Goal: Information Seeking & Learning: Compare options

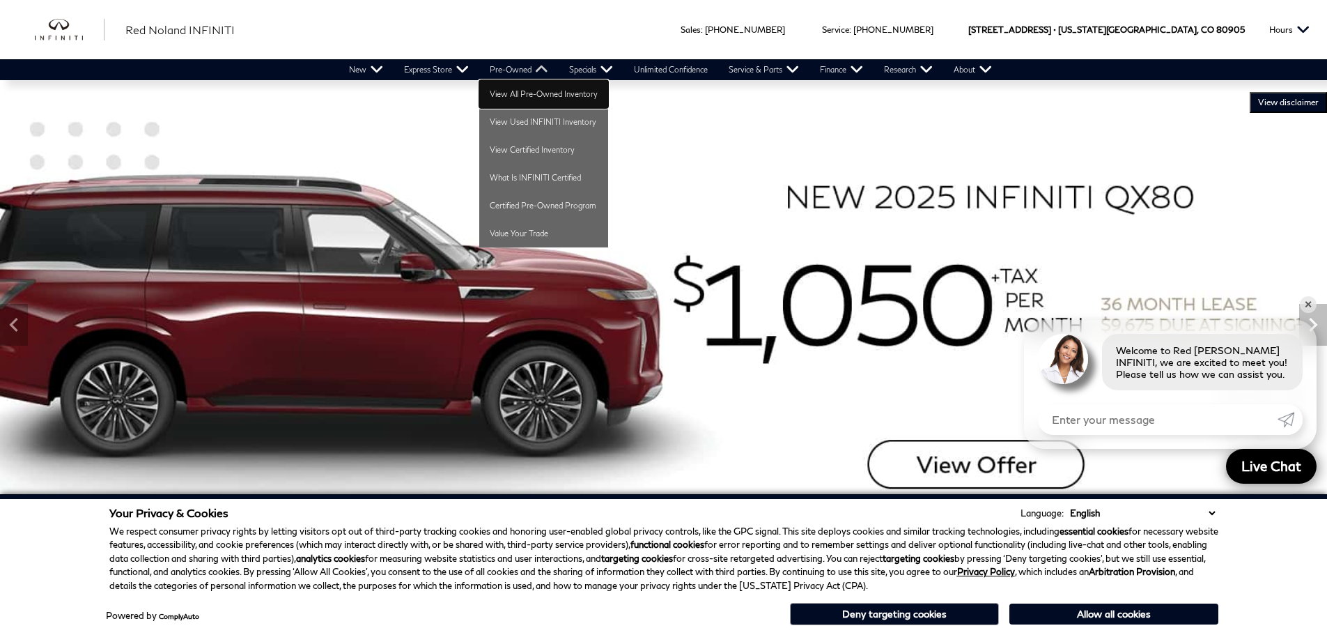
click at [501, 86] on link "View All Pre-Owned Inventory" at bounding box center [543, 94] width 129 height 28
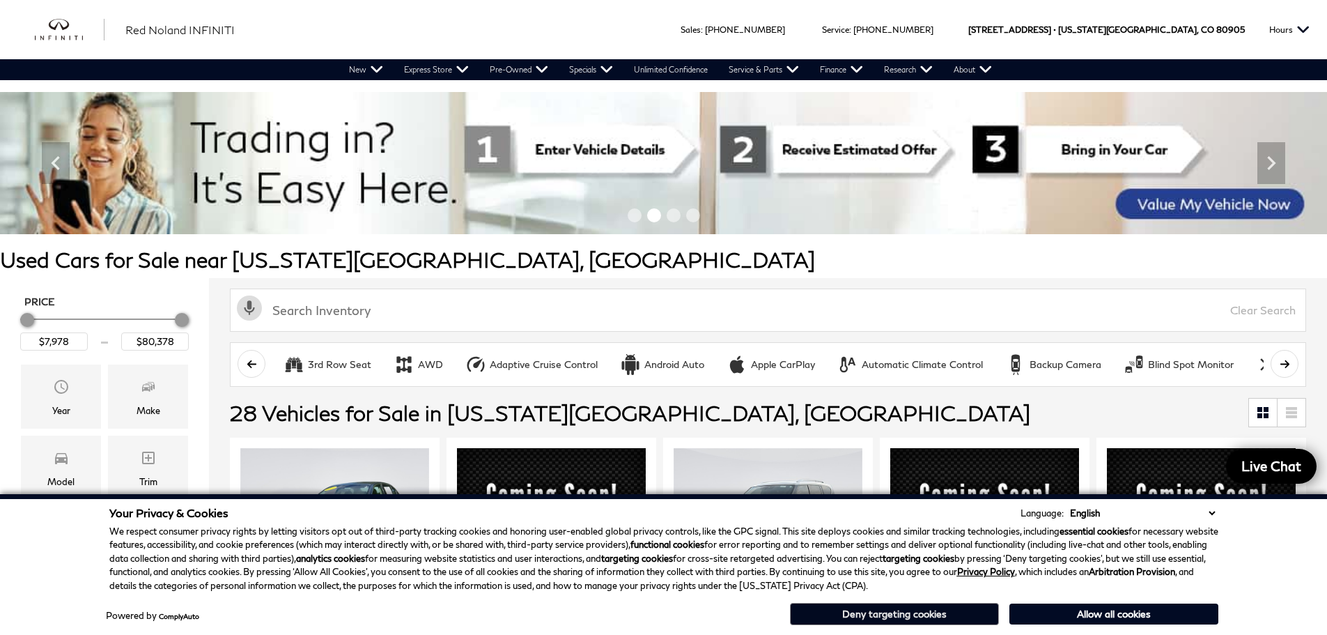
click at [868, 608] on button "Deny targeting cookies" at bounding box center [894, 614] width 209 height 22
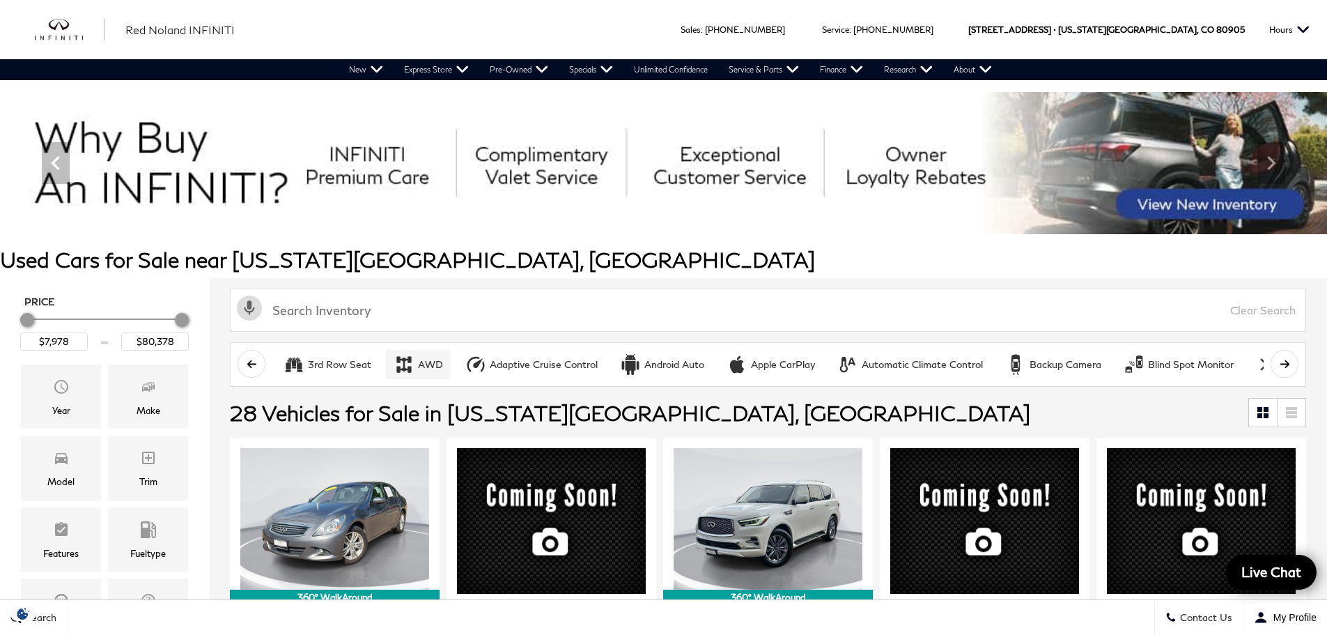
click at [421, 369] on div "AWD" at bounding box center [430, 364] width 25 height 13
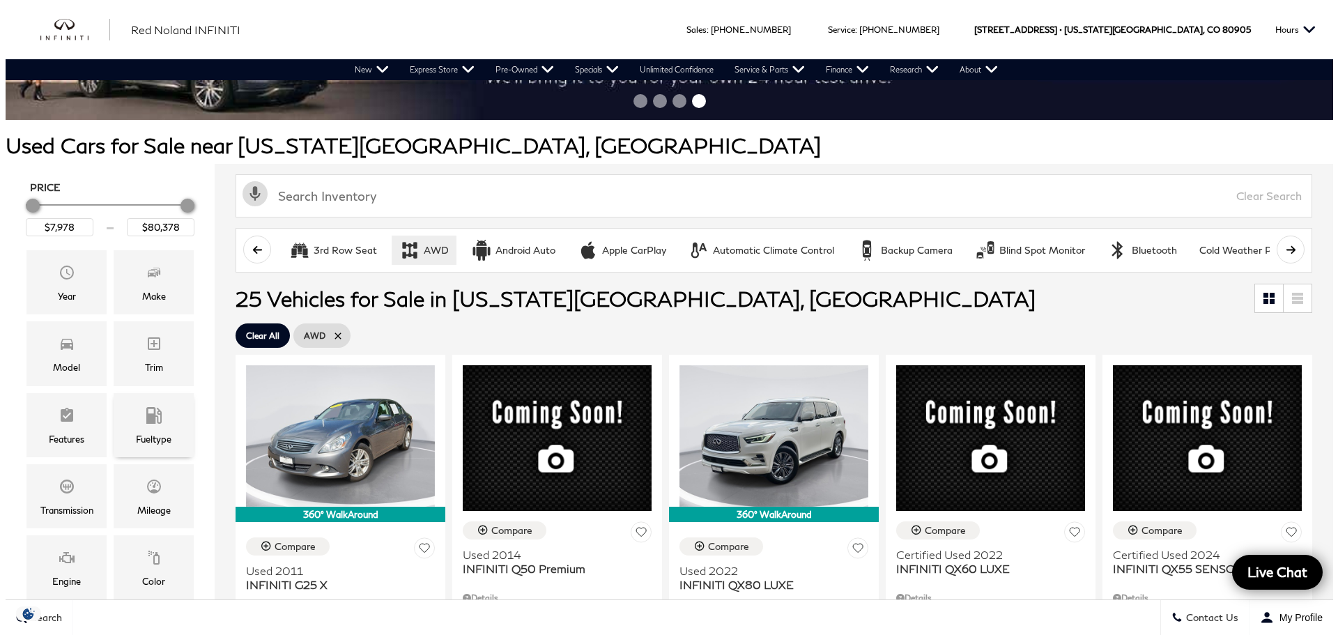
scroll to position [139, 0]
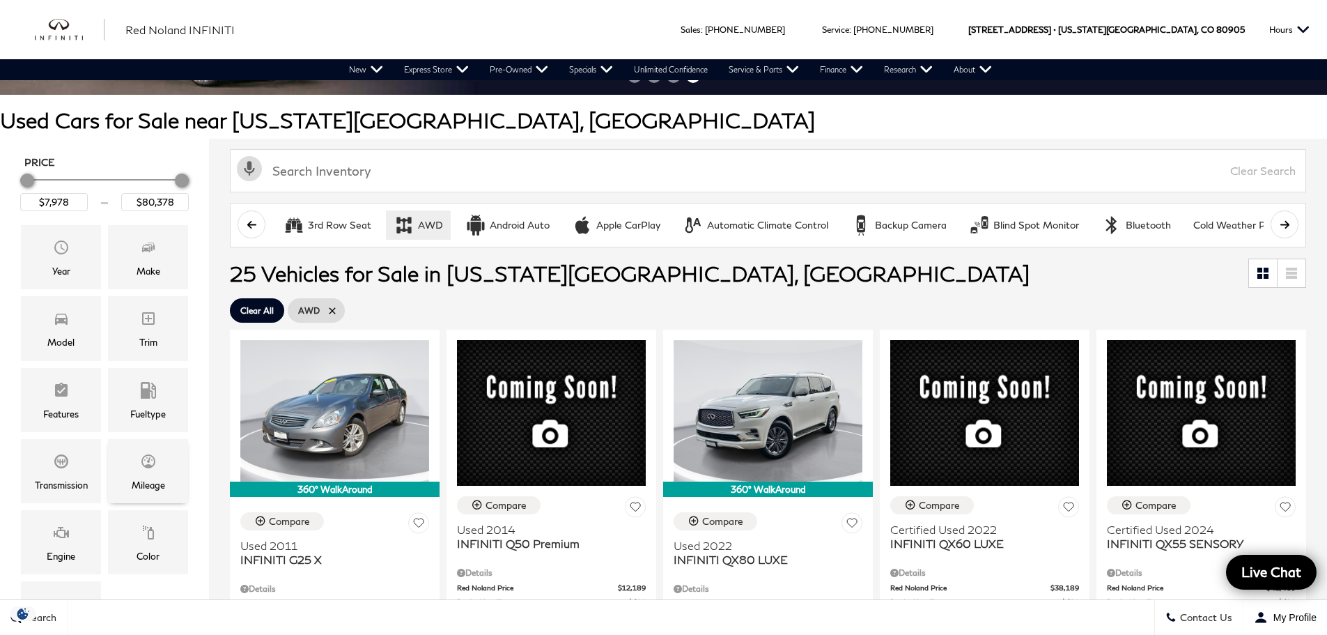
click at [134, 472] on div "Mileage" at bounding box center [148, 471] width 80 height 64
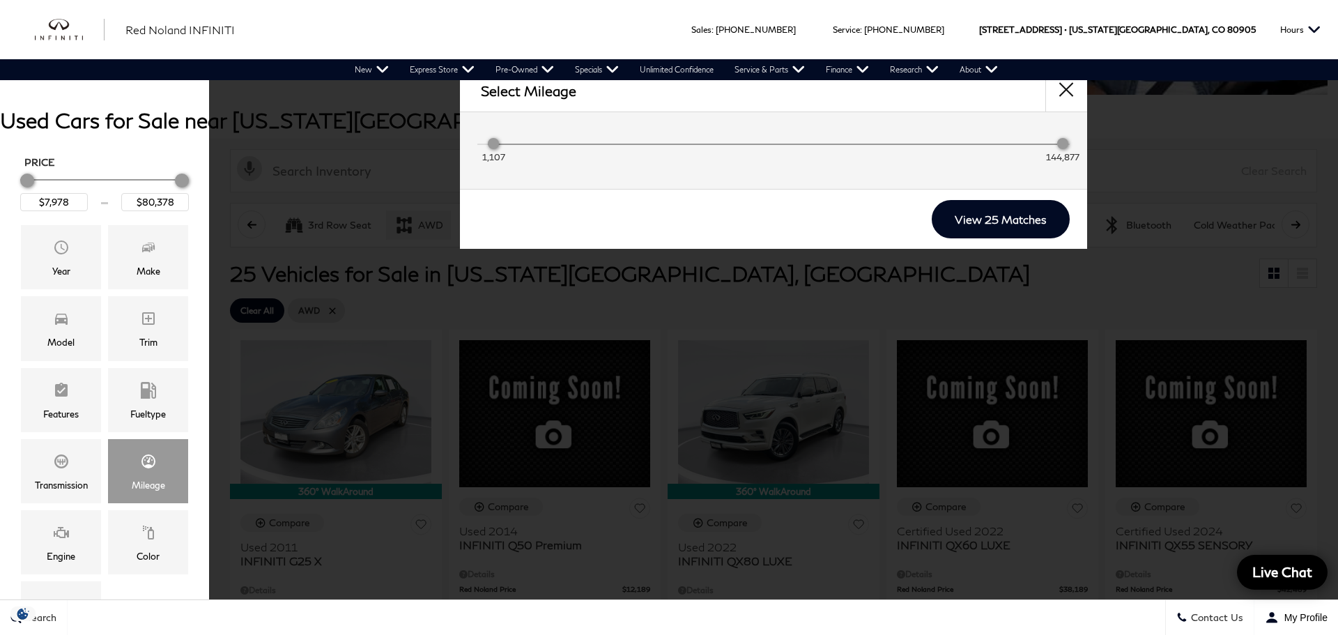
drag, startPoint x: 493, startPoint y: 146, endPoint x: 507, endPoint y: 146, distance: 13.9
click at [507, 146] on div "1,107 144,877" at bounding box center [773, 147] width 571 height 28
drag, startPoint x: 495, startPoint y: 147, endPoint x: 524, endPoint y: 150, distance: 29.4
click at [524, 150] on div "15,484 142,658" at bounding box center [773, 147] width 571 height 28
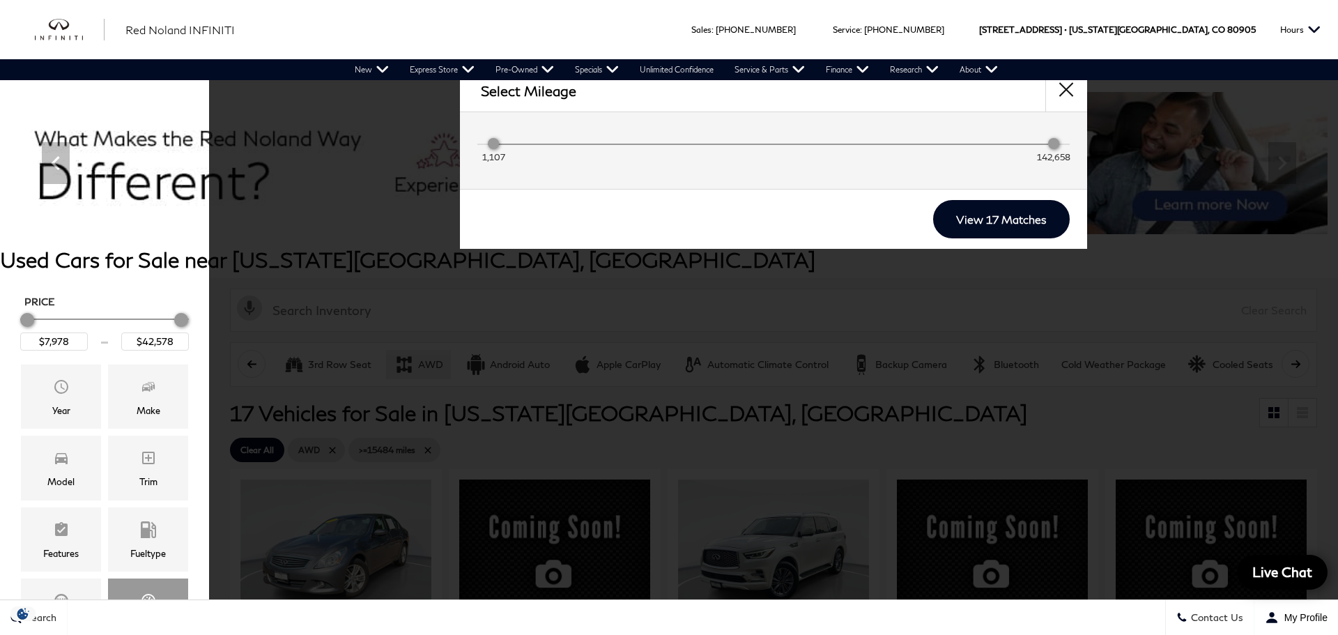
drag, startPoint x: 554, startPoint y: 148, endPoint x: 447, endPoint y: 138, distance: 107.1
click at [447, 138] on div "Select Mileage 1,107 142,658 View 17 Matches" at bounding box center [773, 159] width 1129 height 179
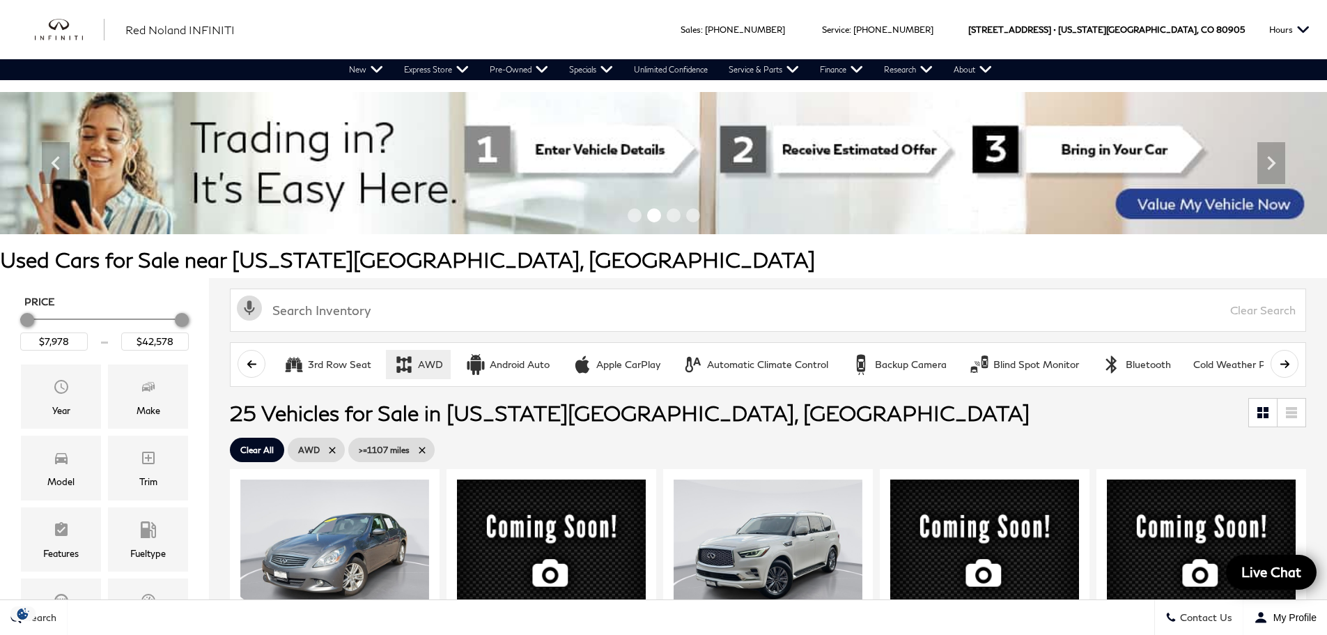
type input "$80,378"
drag, startPoint x: 177, startPoint y: 341, endPoint x: 130, endPoint y: 339, distance: 47.4
click at [130, 339] on input "$80,378" at bounding box center [155, 341] width 68 height 18
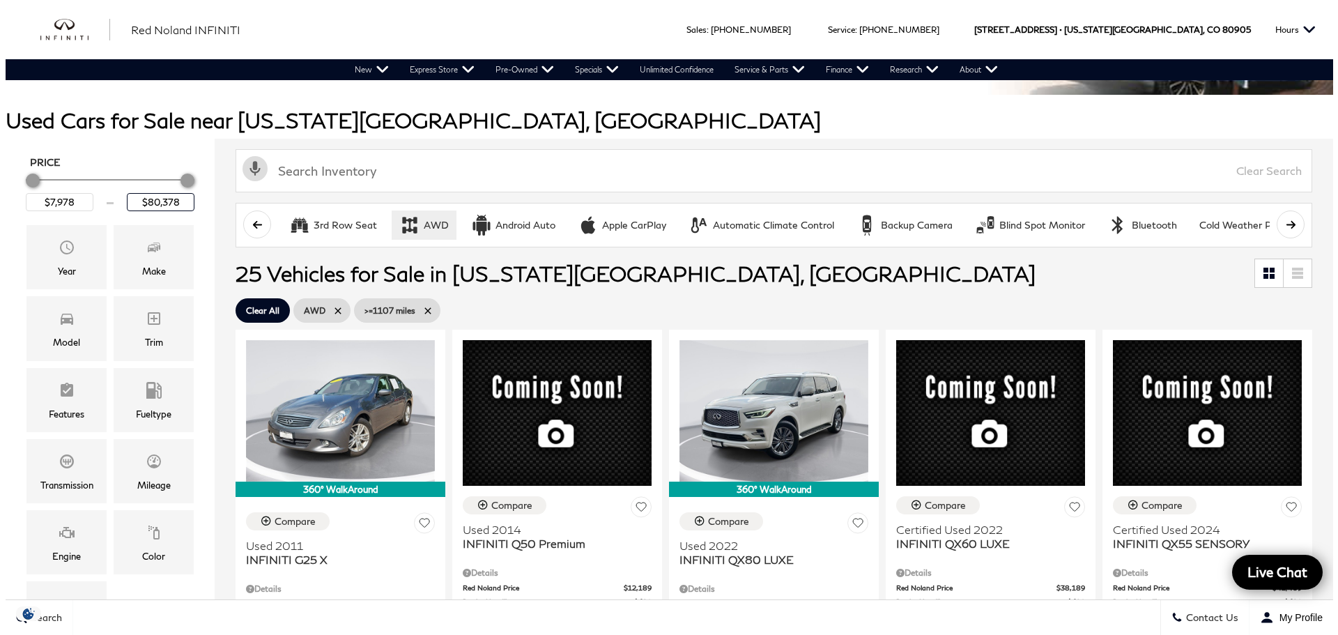
scroll to position [209, 0]
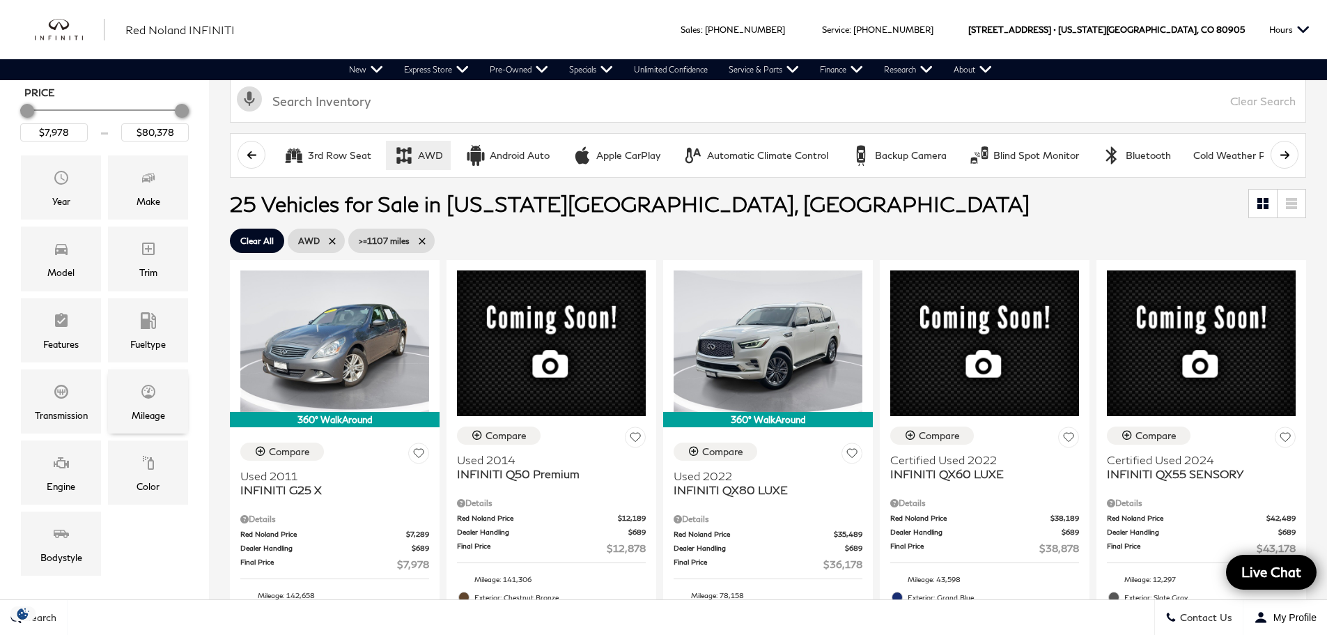
click at [160, 402] on div "Mileage" at bounding box center [148, 401] width 80 height 64
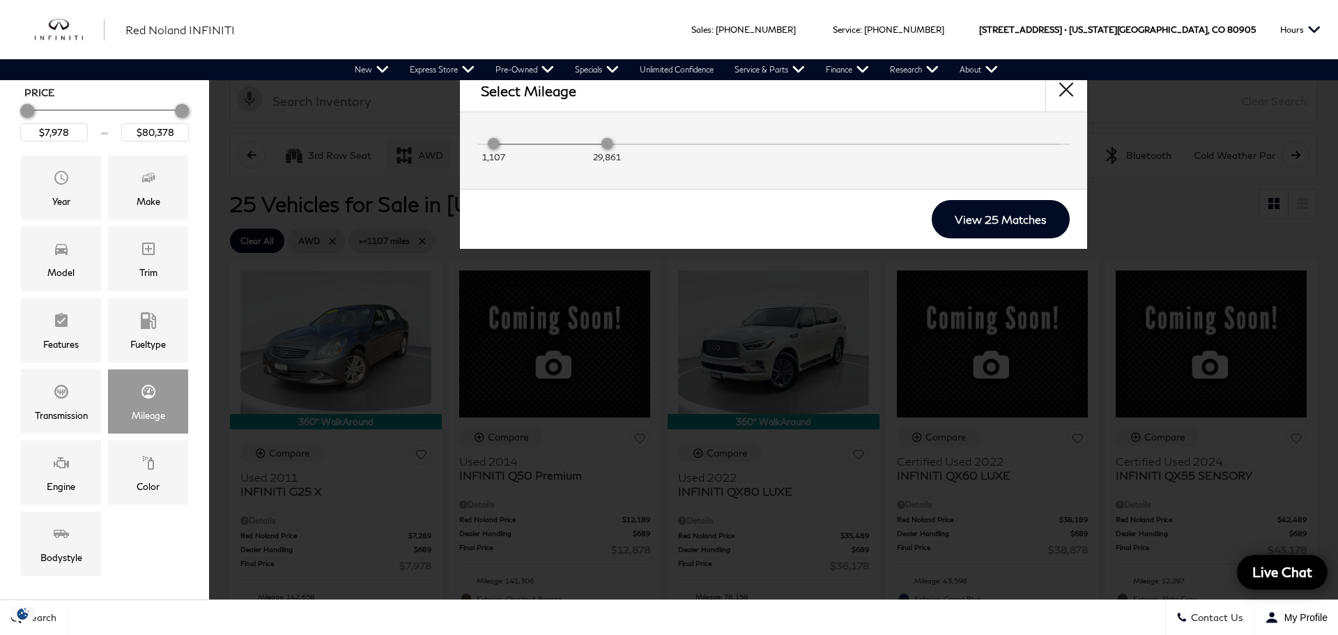
drag, startPoint x: 1061, startPoint y: 146, endPoint x: 579, endPoint y: 155, distance: 481.6
click at [579, 155] on div "1,107 29,861" at bounding box center [773, 147] width 571 height 28
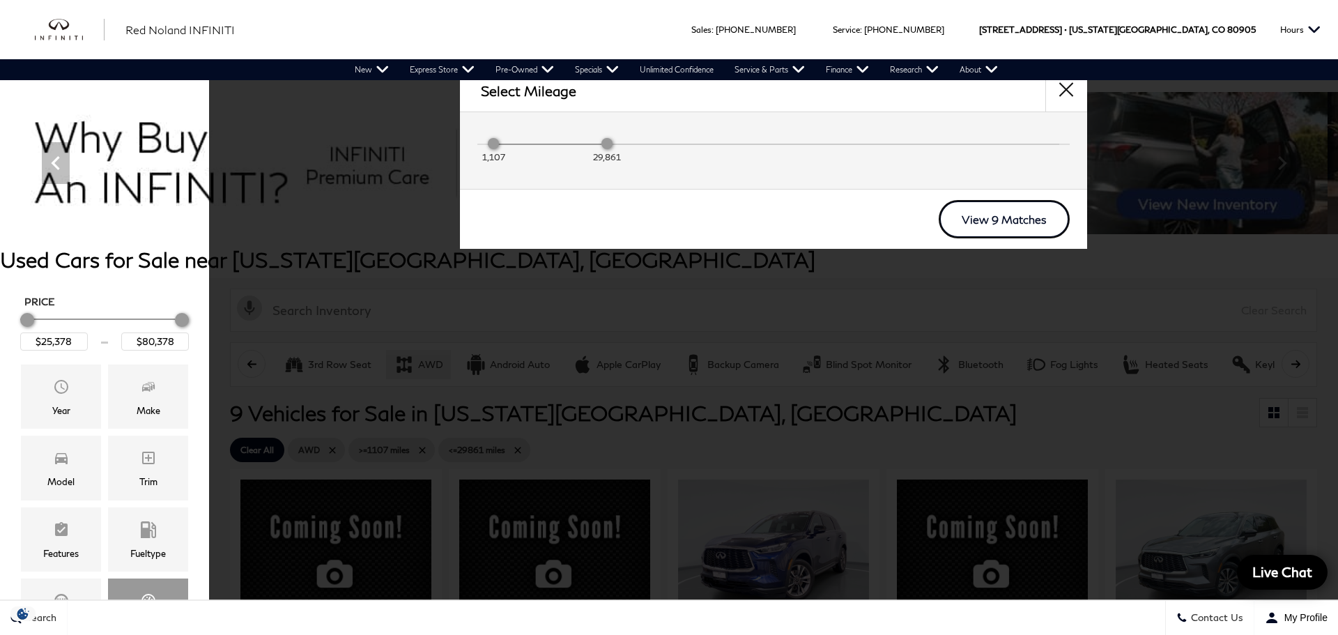
click at [971, 223] on link "View 9 Matches" at bounding box center [1004, 219] width 131 height 38
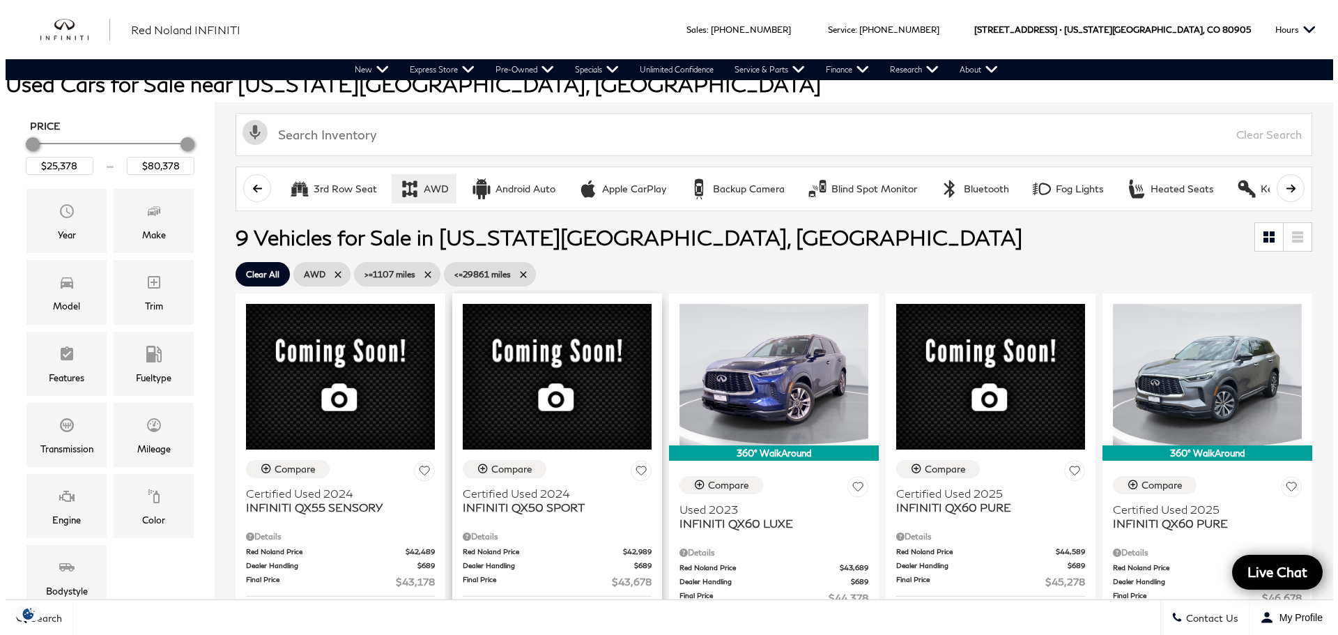
scroll to position [209, 0]
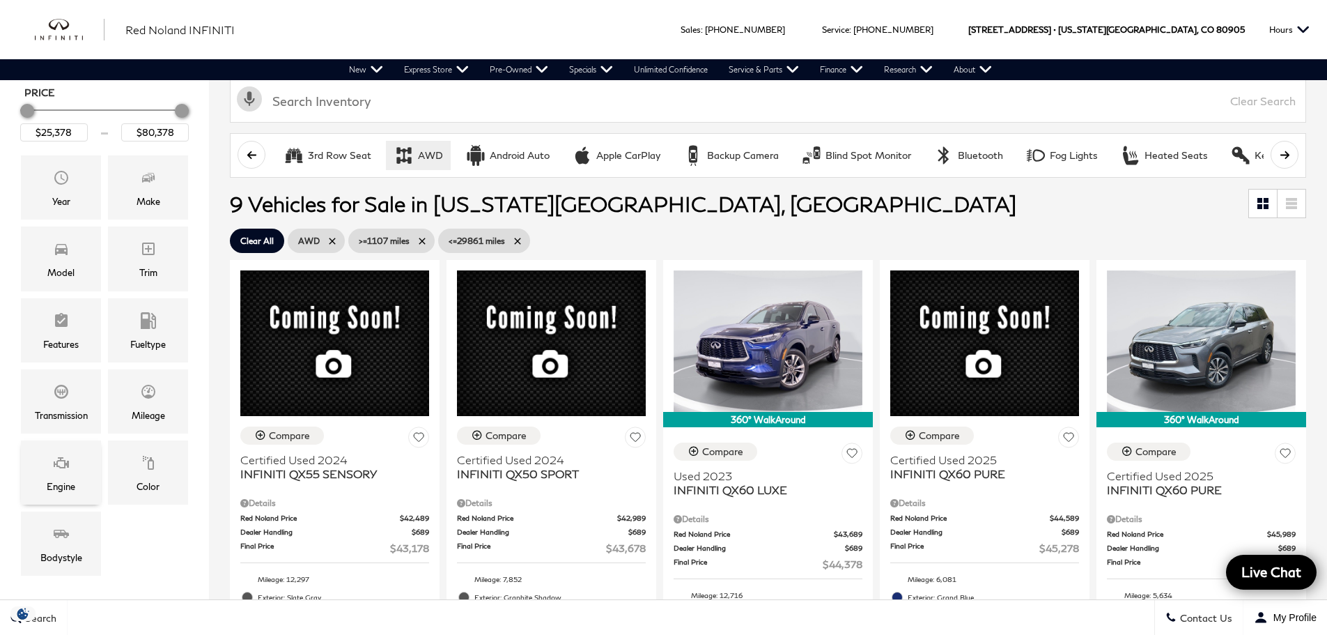
click at [88, 488] on div "Engine" at bounding box center [61, 472] width 80 height 64
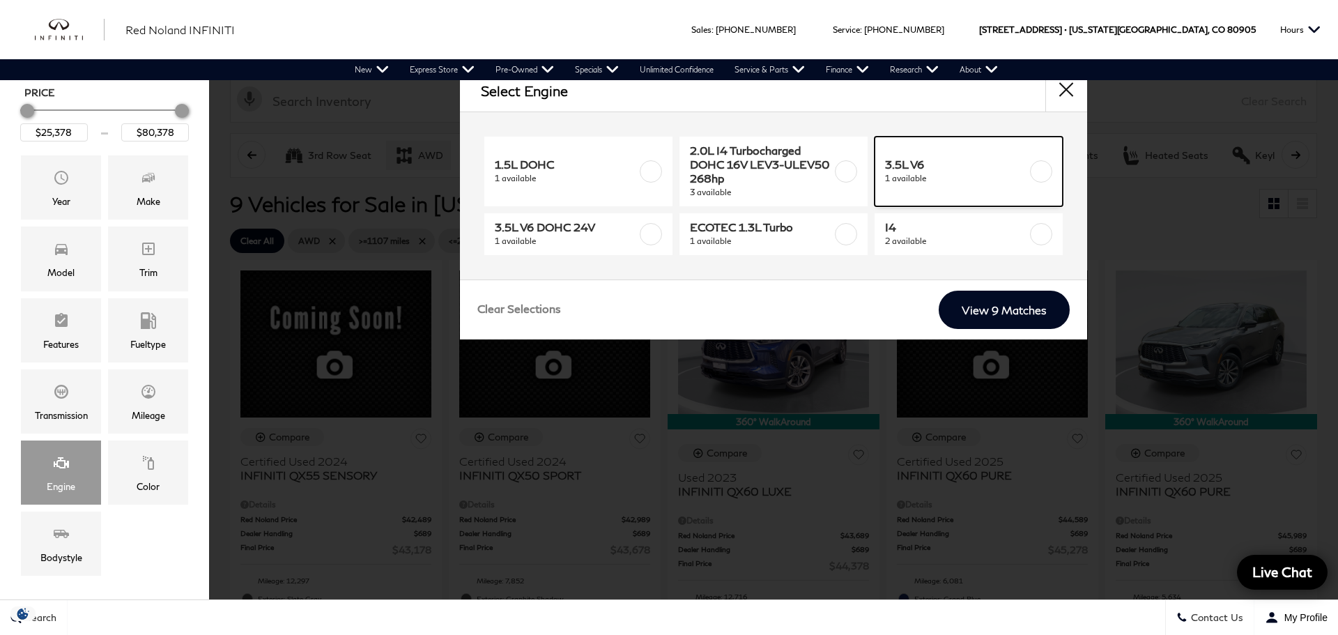
click at [1042, 173] on label at bounding box center [1041, 171] width 22 height 22
type input "$44,378"
checkbox input "true"
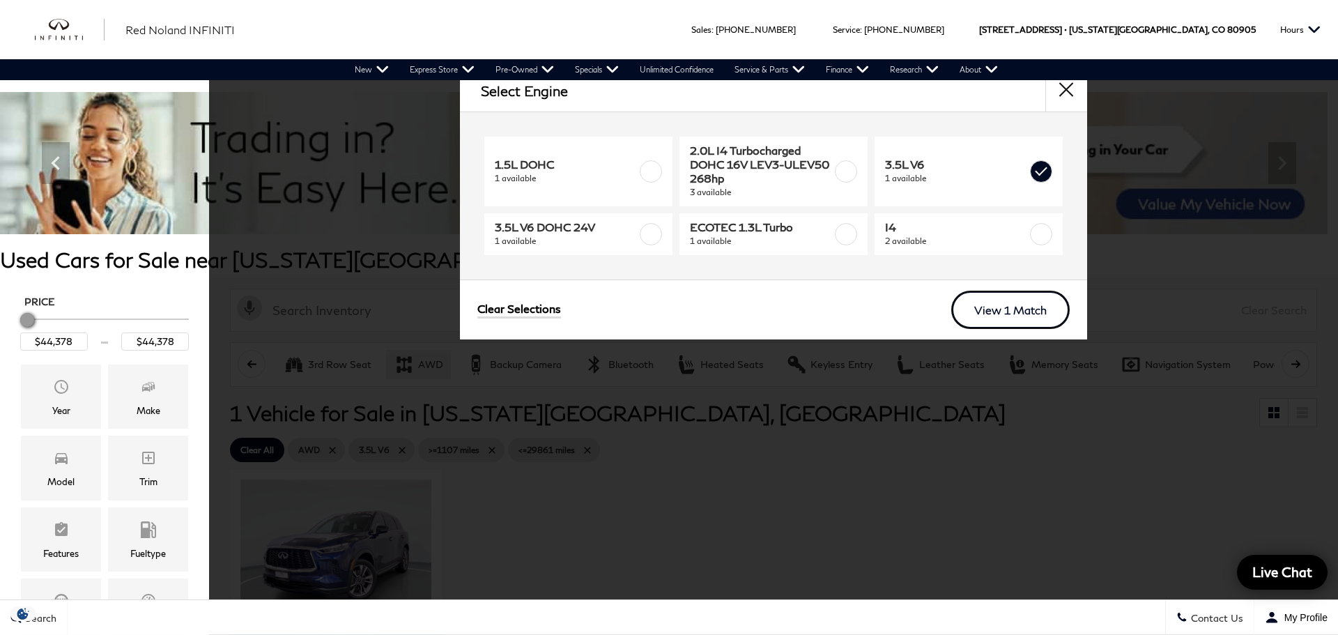
click at [999, 317] on link "View 1 Match" at bounding box center [1010, 310] width 118 height 38
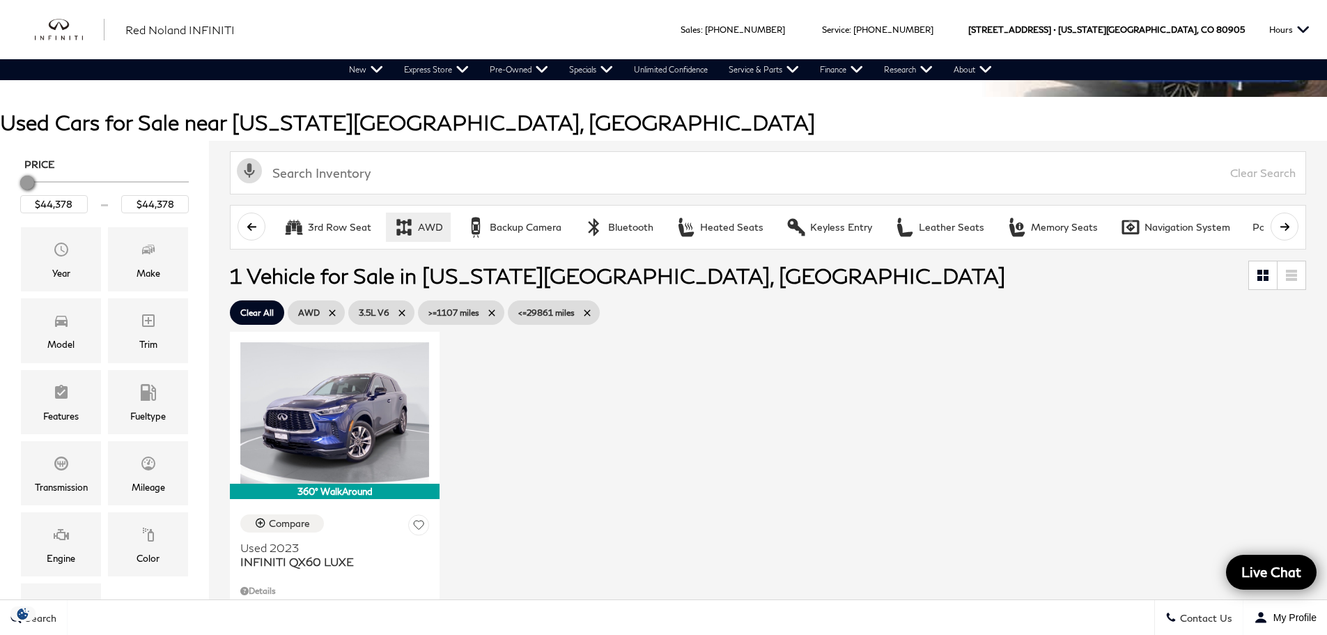
scroll to position [209, 0]
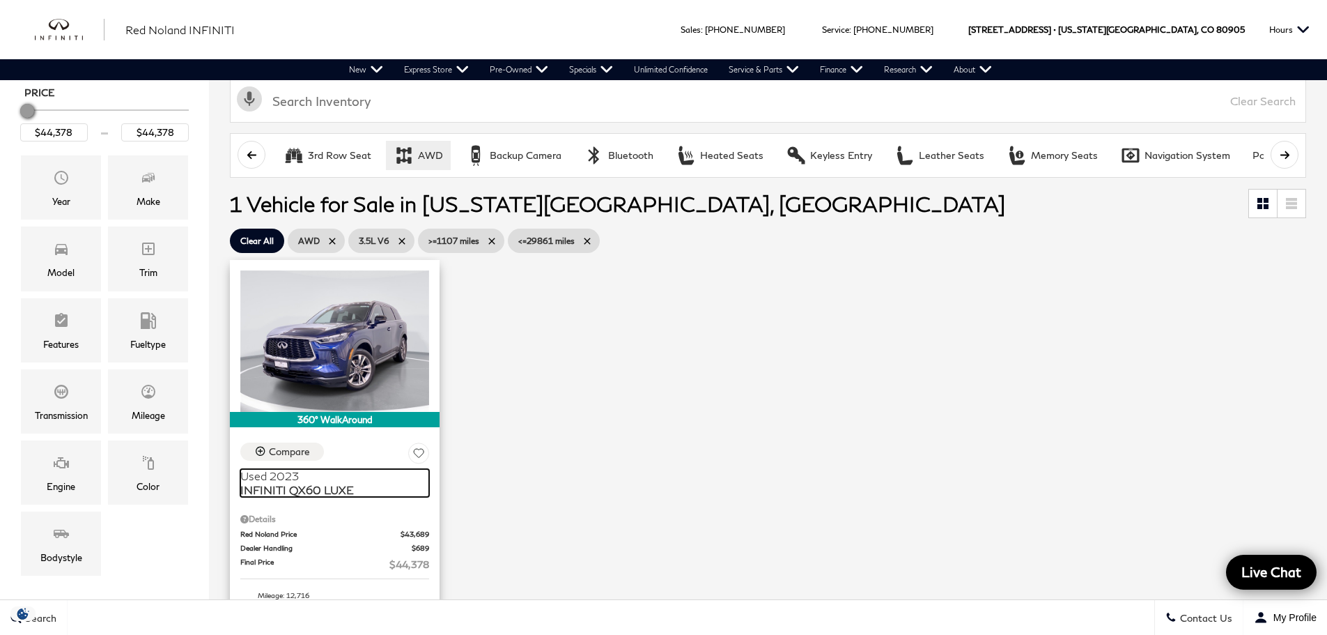
click at [291, 486] on span "INFINITI QX60 LUXE" at bounding box center [329, 490] width 178 height 14
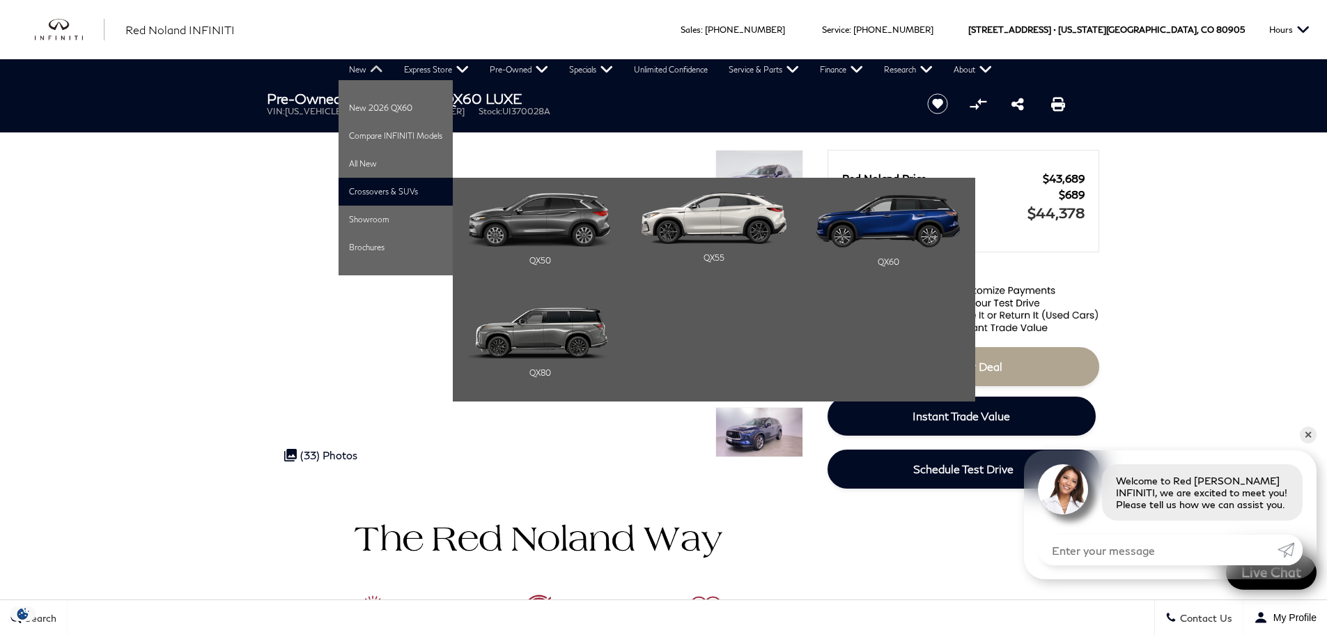
click at [385, 193] on li "Crossovers & SUVs QX50 QX55 QX60" at bounding box center [396, 192] width 114 height 28
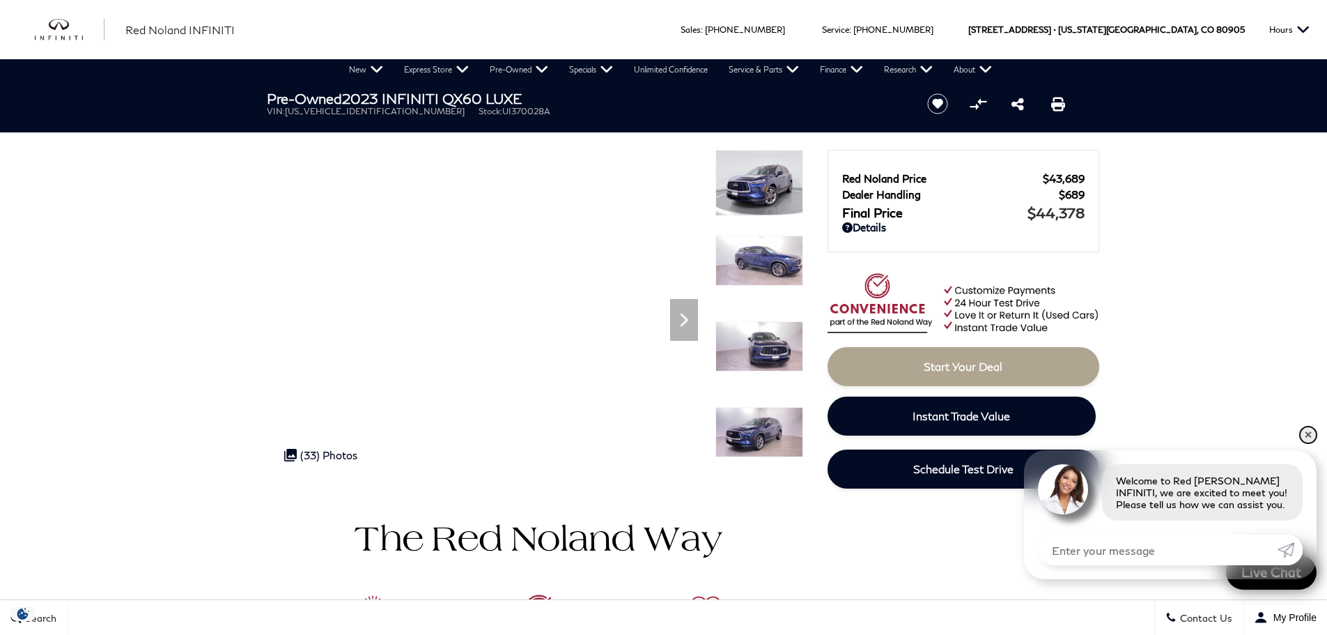
click at [1313, 434] on link "✕" at bounding box center [1308, 434] width 17 height 17
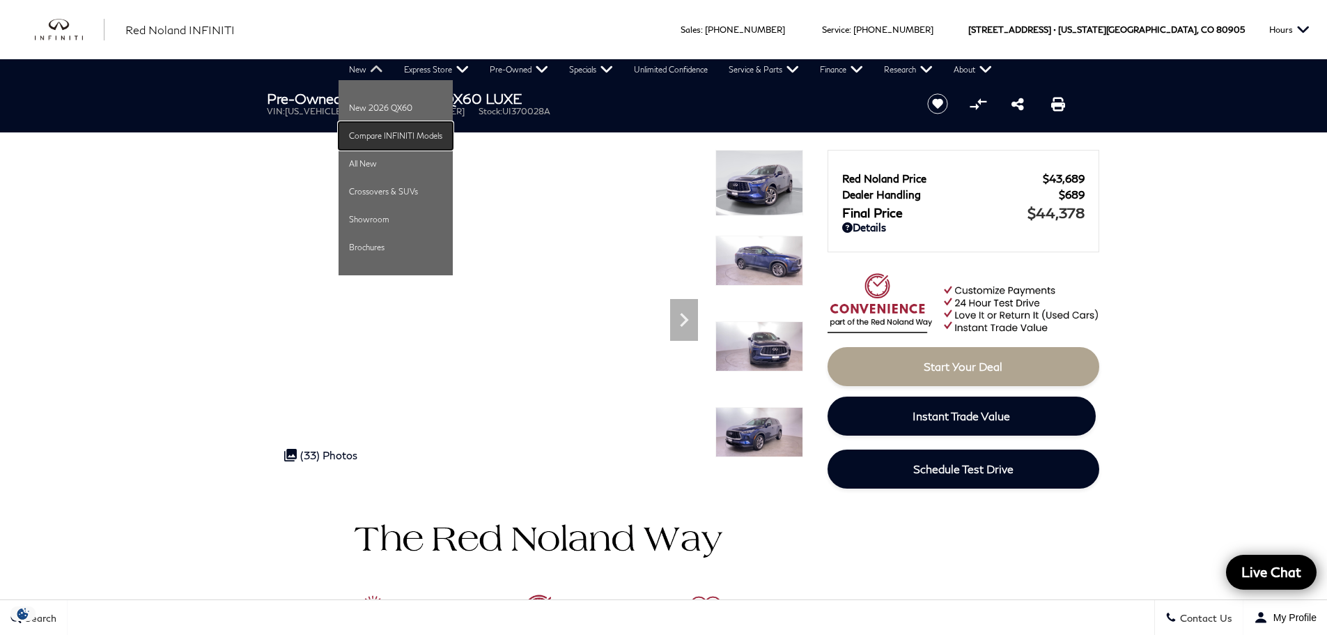
click at [366, 132] on link "Compare INFINITI Models" at bounding box center [396, 136] width 114 height 28
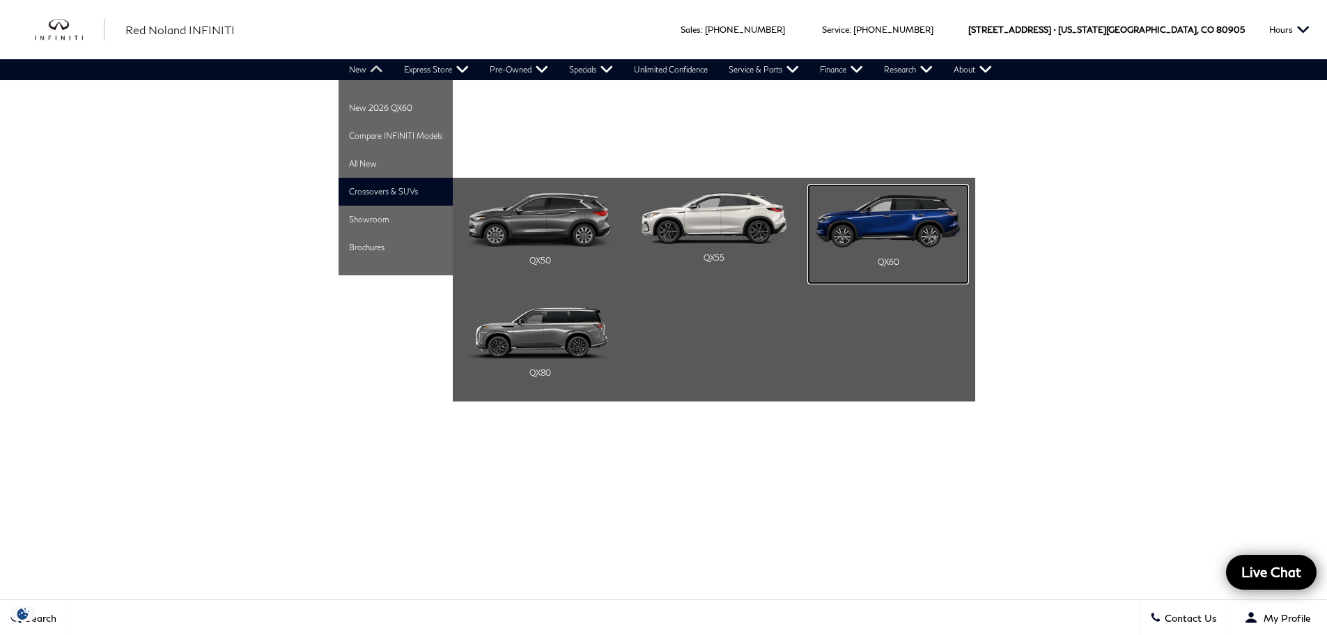
click at [879, 242] on img "Main Navigation" at bounding box center [888, 220] width 145 height 56
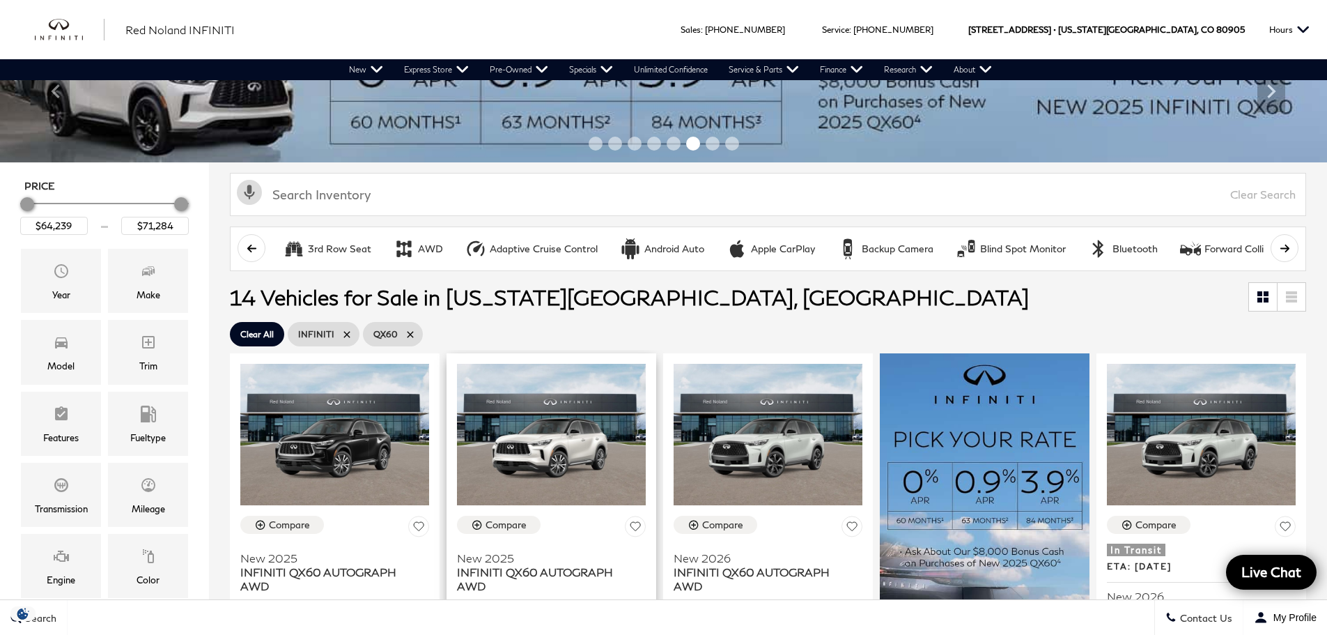
scroll to position [70, 0]
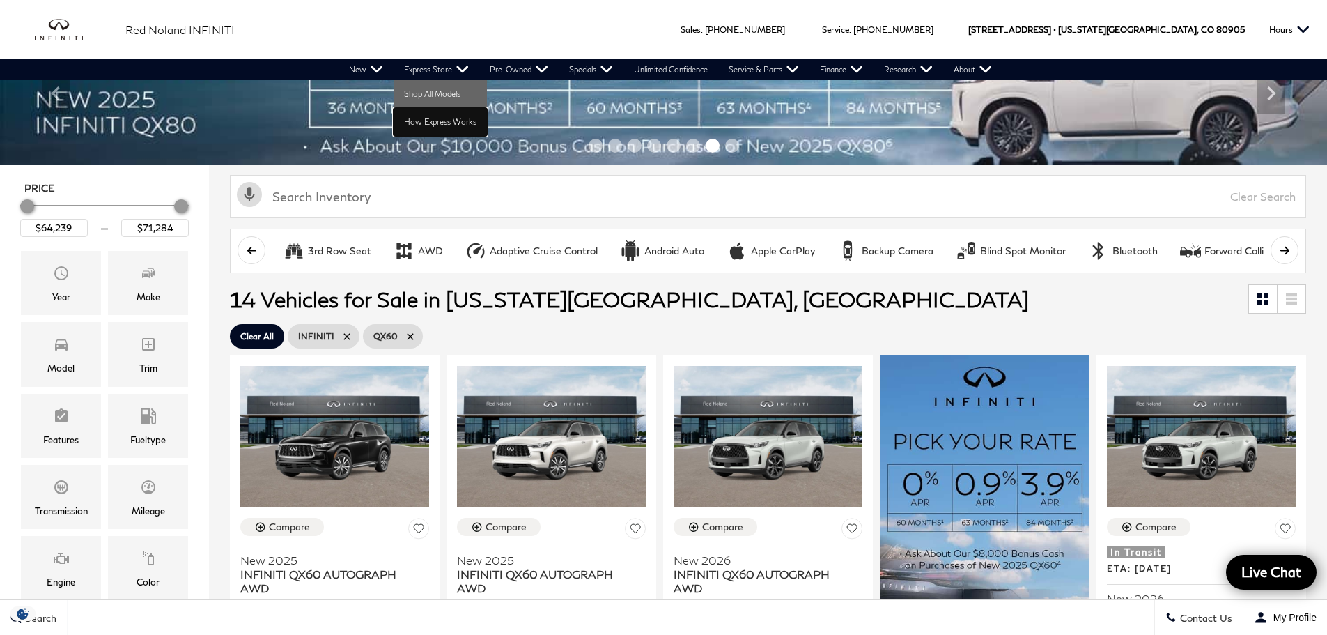
drag, startPoint x: 442, startPoint y: 118, endPoint x: 488, endPoint y: 160, distance: 62.1
click at [442, 118] on link "How Express Works" at bounding box center [440, 122] width 93 height 28
